Goal: Information Seeking & Learning: Learn about a topic

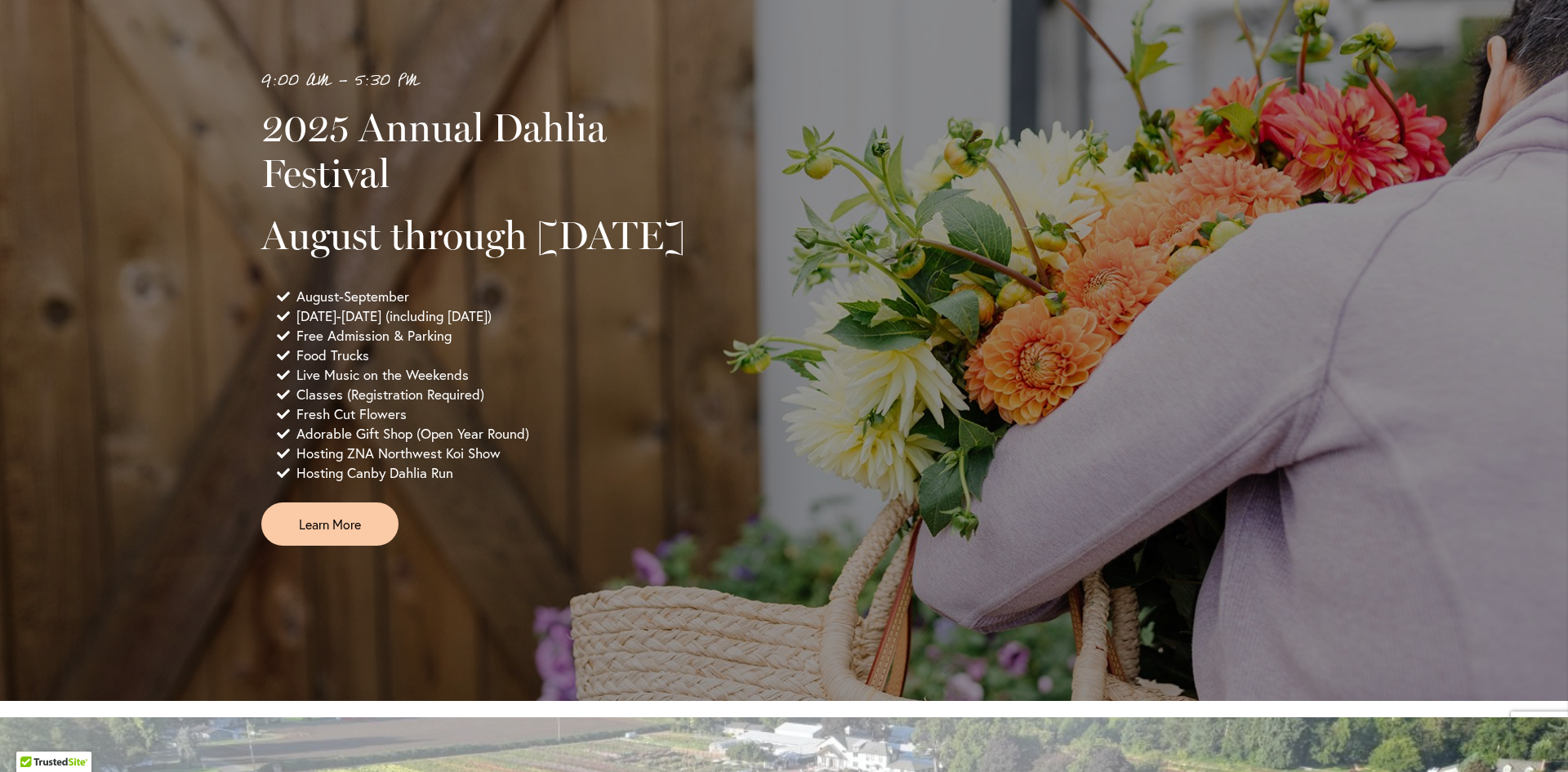
scroll to position [1012, 0]
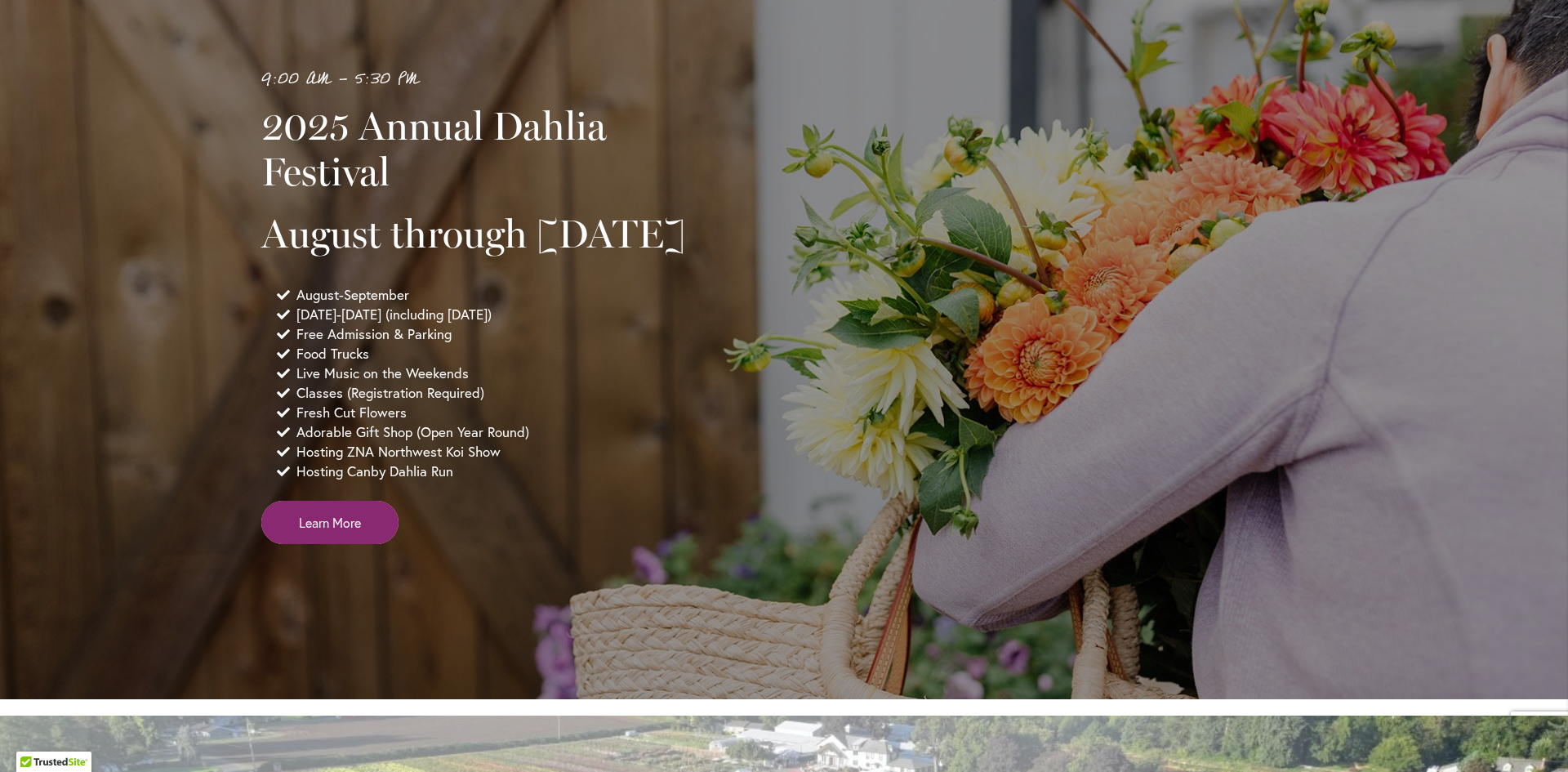
click at [351, 531] on span "Learn More" at bounding box center [330, 522] width 62 height 19
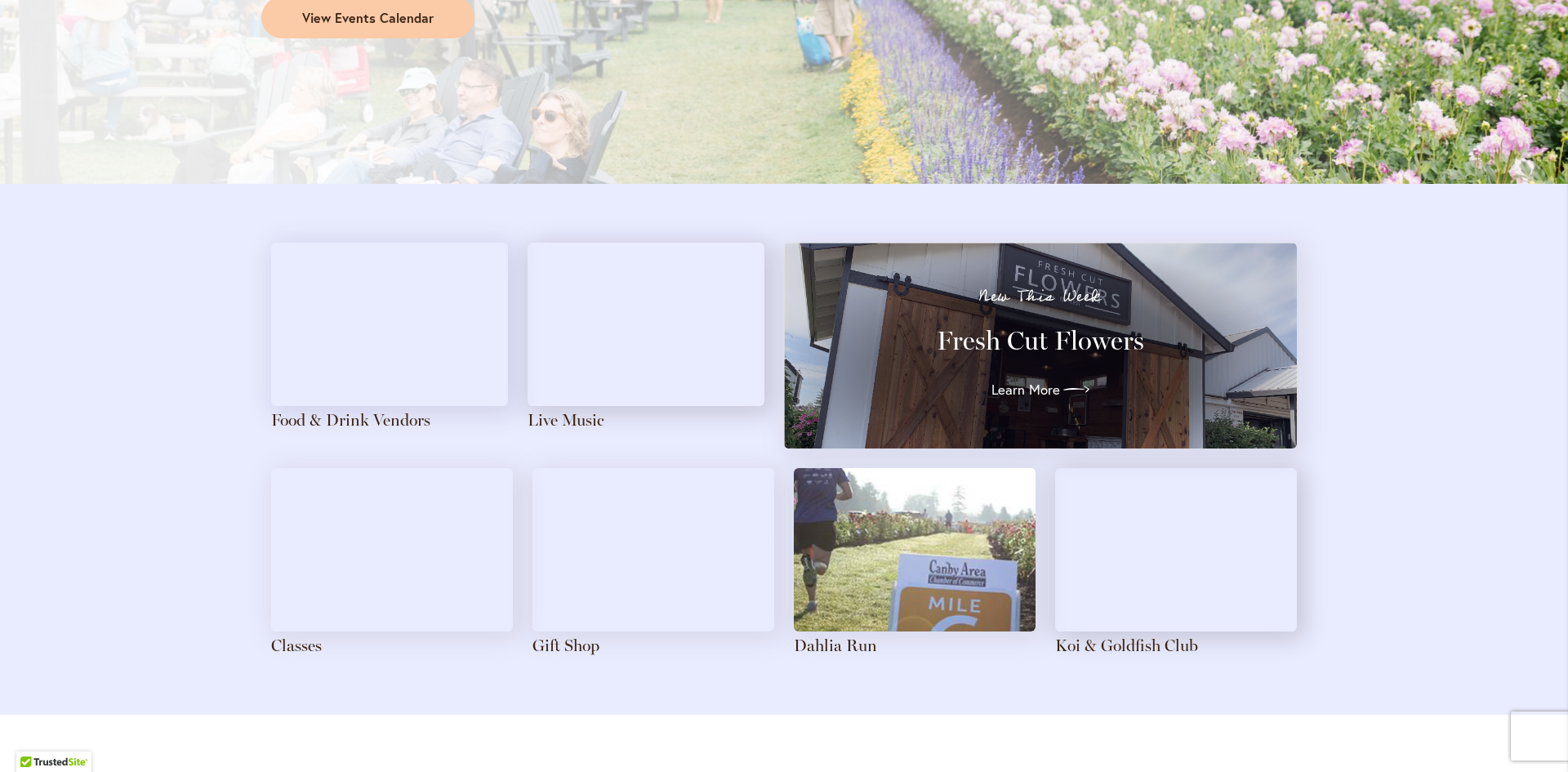
scroll to position [1715, 0]
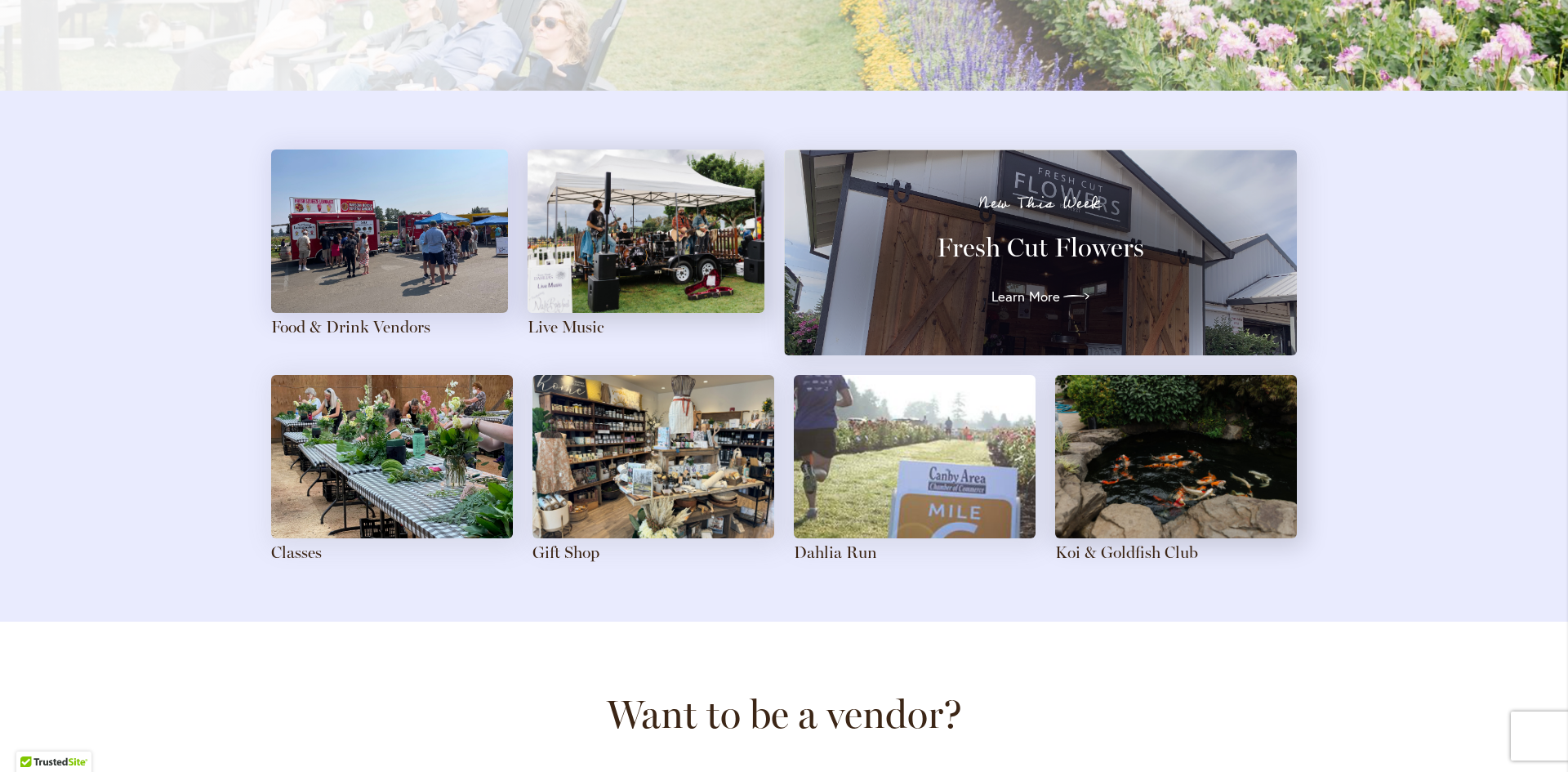
click at [626, 423] on img at bounding box center [653, 457] width 242 height 164
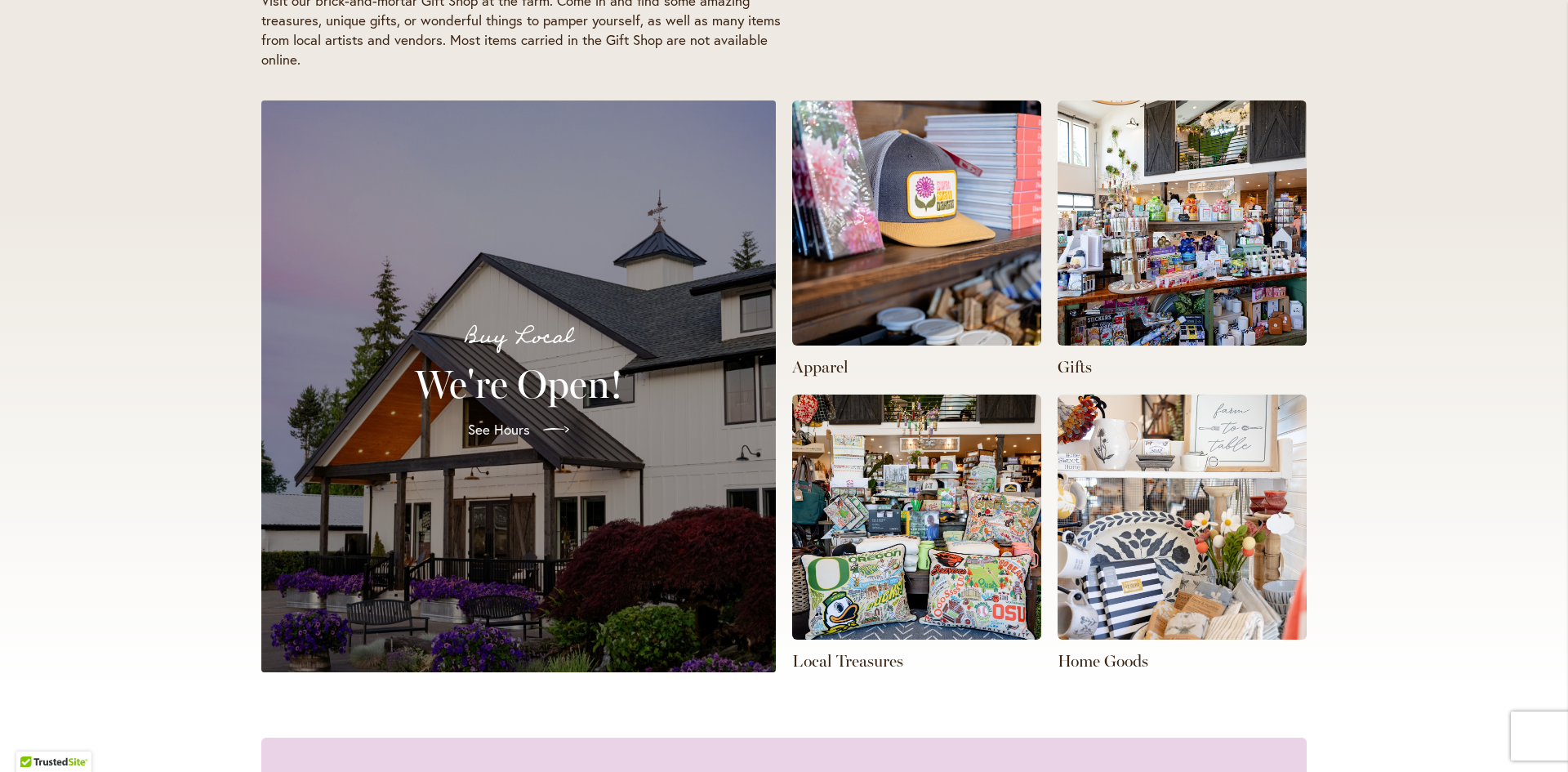
scroll to position [0, 1039]
click at [1025, 544] on img at bounding box center [917, 517] width 249 height 245
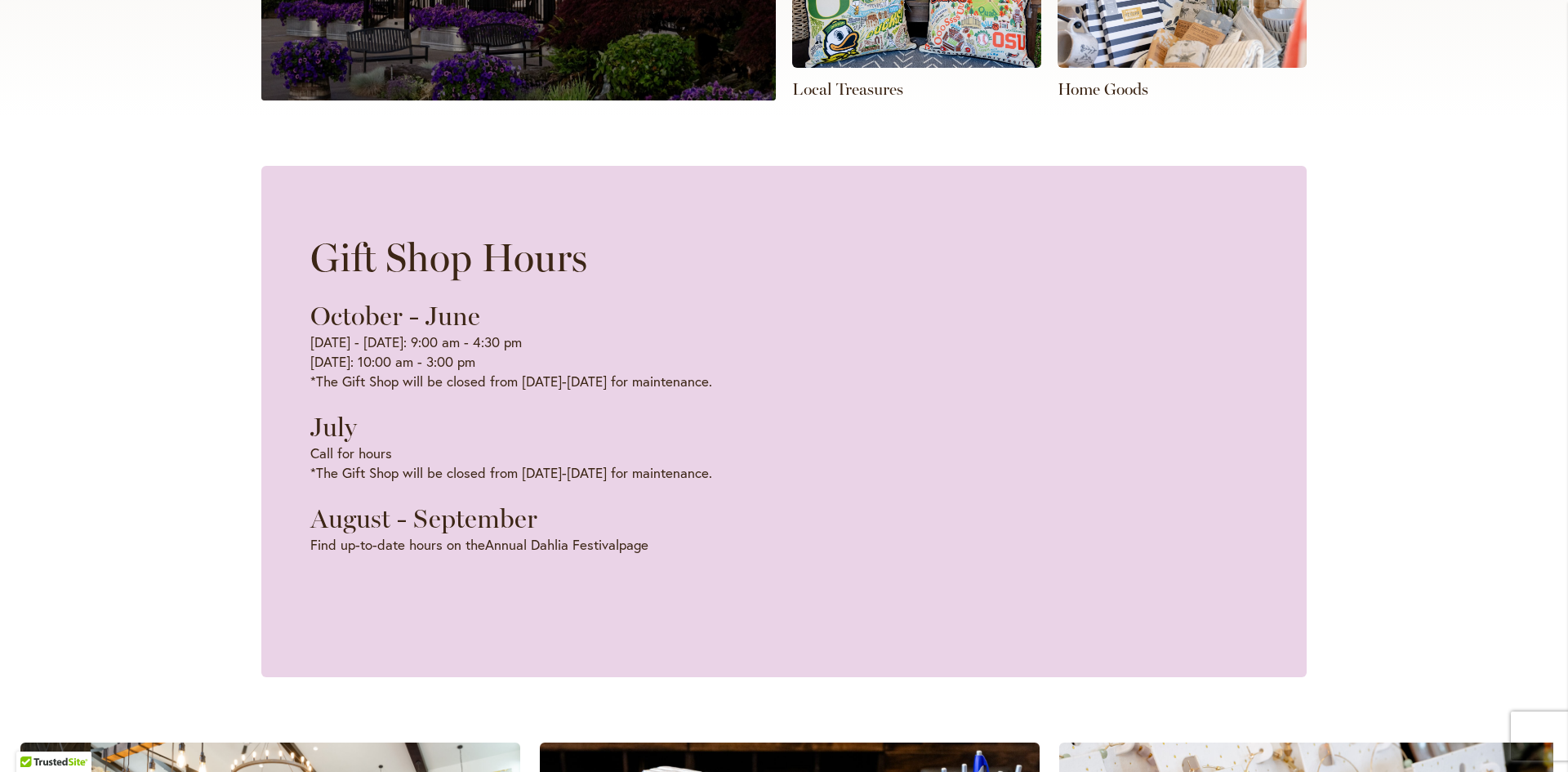
scroll to position [0, 519]
click at [517, 545] on link "Annual Dahlia Festival" at bounding box center [552, 544] width 134 height 19
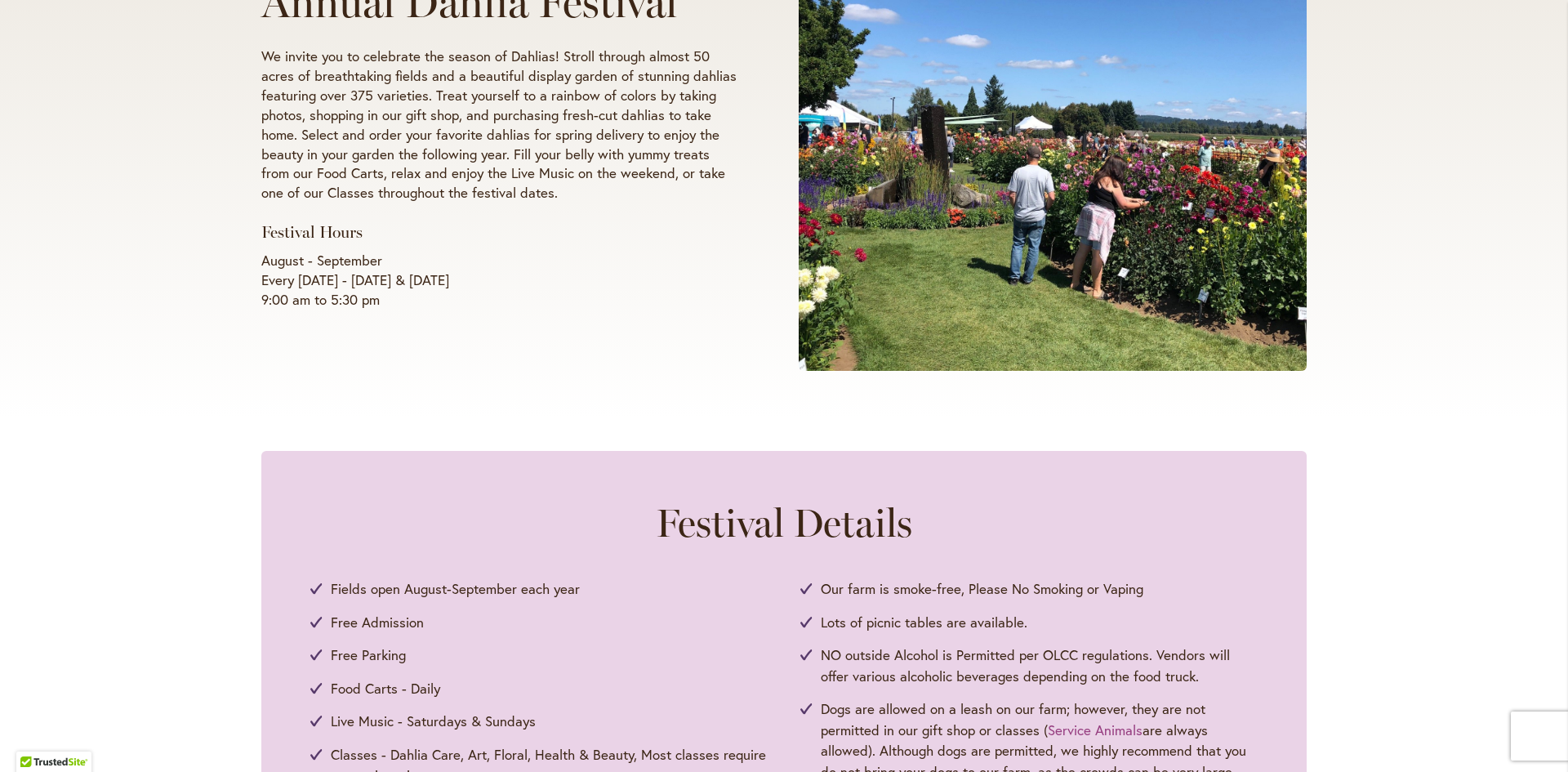
scroll to position [327, 0]
